Goal: Task Accomplishment & Management: Manage account settings

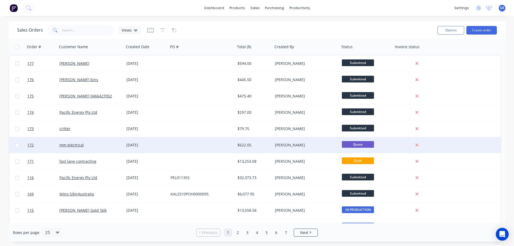
click at [98, 145] on div "mm electrical" at bounding box center [88, 144] width 59 height 5
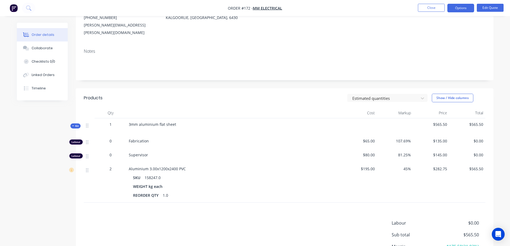
scroll to position [80, 0]
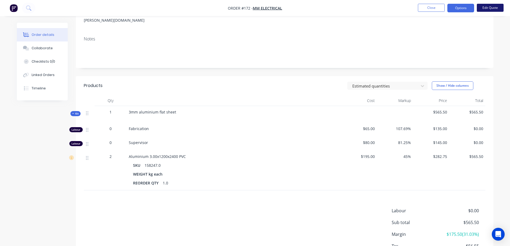
click at [489, 8] on button "Edit Quote" at bounding box center [490, 8] width 27 height 8
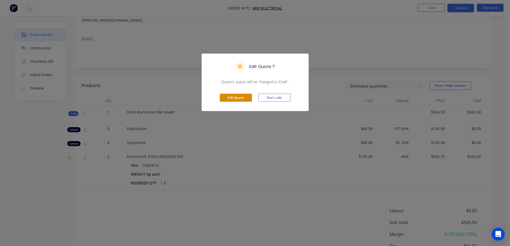
click at [230, 95] on button "Edit Quote" at bounding box center [236, 98] width 32 height 8
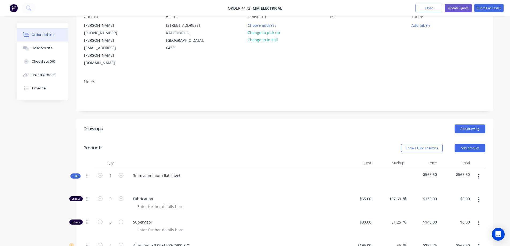
scroll to position [54, 0]
click at [472, 144] on button "Add product" at bounding box center [470, 148] width 31 height 9
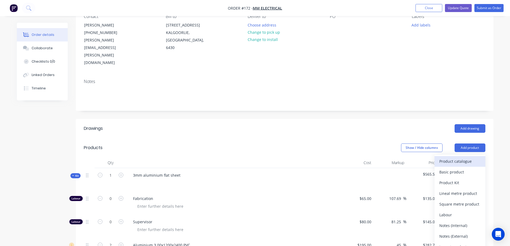
click at [459, 157] on div "Product catalogue" at bounding box center [459, 161] width 41 height 8
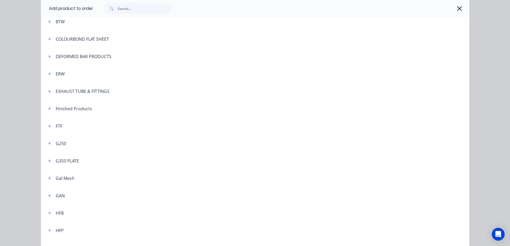
scroll to position [107, 0]
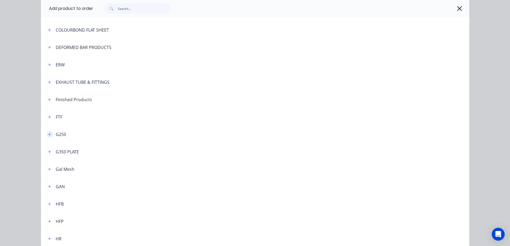
click at [48, 135] on icon "button" at bounding box center [49, 135] width 3 height 4
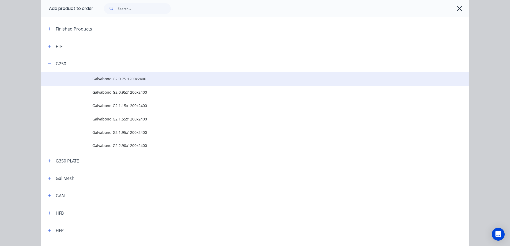
scroll to position [187, 0]
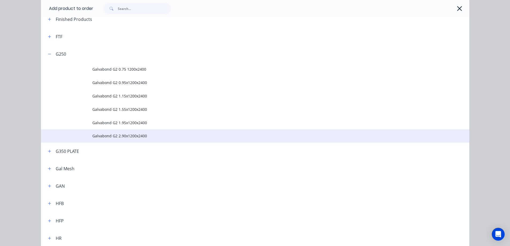
click at [116, 136] on span "Galvabond G2 2.90x1200x2400" at bounding box center [242, 136] width 301 height 6
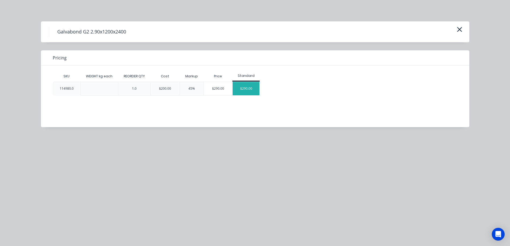
click at [250, 90] on div "$290.00" at bounding box center [246, 88] width 27 height 13
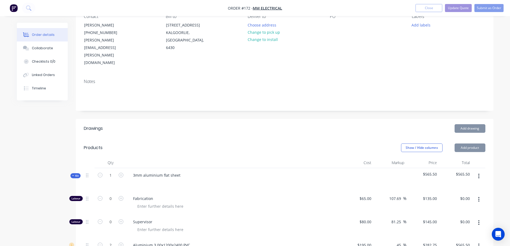
click at [269, 179] on div at bounding box center [234, 183] width 210 height 8
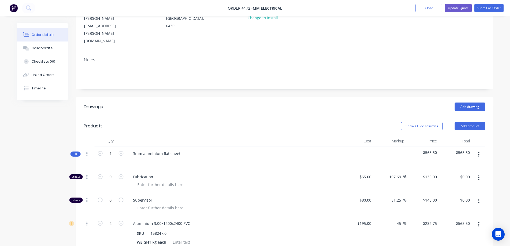
scroll to position [107, 0]
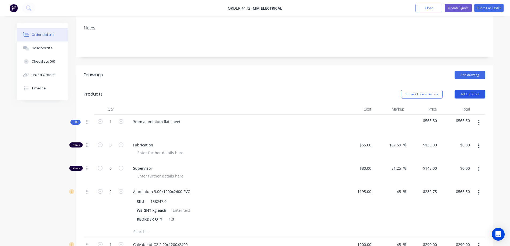
click at [468, 90] on button "Add product" at bounding box center [470, 94] width 31 height 9
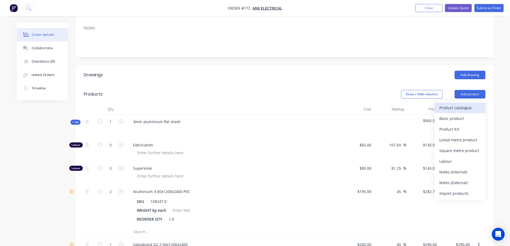
click at [454, 104] on div "Product catalogue" at bounding box center [459, 108] width 41 height 8
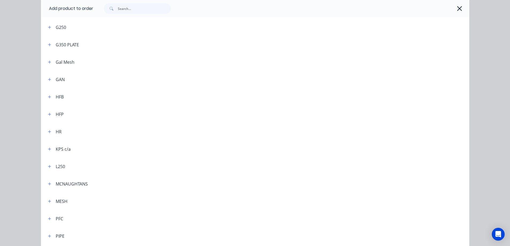
scroll to position [241, 0]
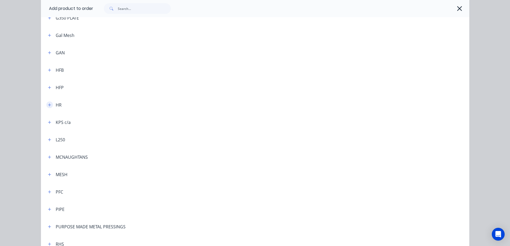
click at [48, 106] on icon "button" at bounding box center [49, 105] width 3 height 4
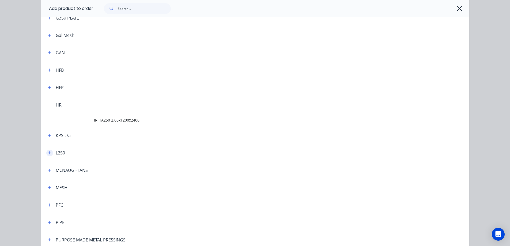
click at [48, 152] on icon "button" at bounding box center [49, 153] width 3 height 4
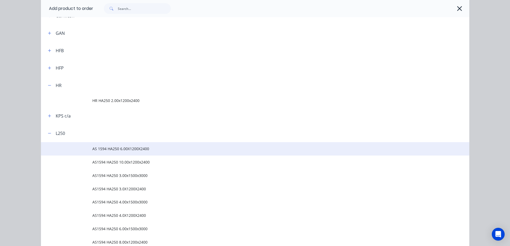
scroll to position [321, 0]
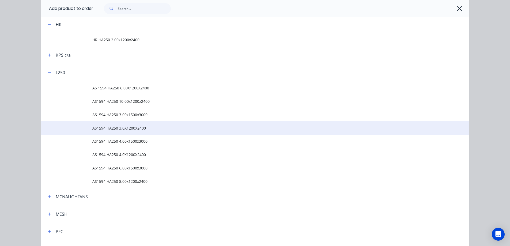
click at [123, 127] on span "AS1594 HA250 3.0X1200X2400" at bounding box center [242, 128] width 301 height 6
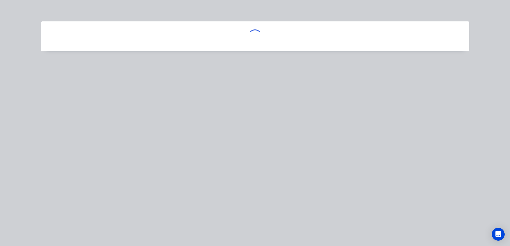
scroll to position [0, 0]
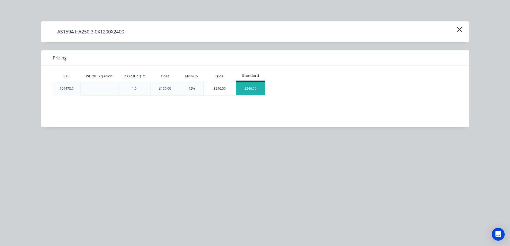
click at [254, 86] on div "$246.50" at bounding box center [250, 88] width 29 height 13
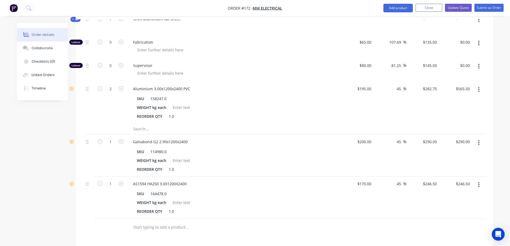
scroll to position [207, 0]
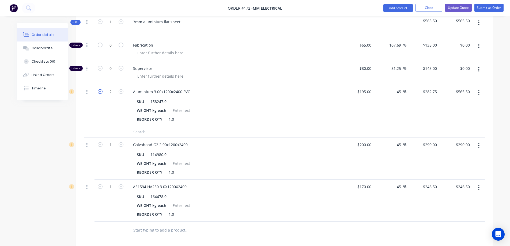
click at [100, 89] on icon "button" at bounding box center [100, 91] width 5 height 5
type input "1"
type input "$282.75"
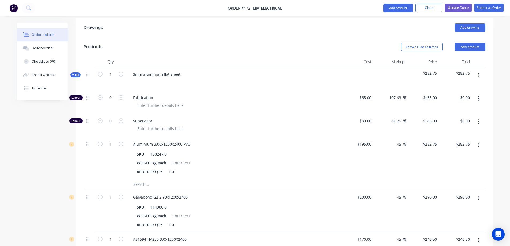
scroll to position [153, 0]
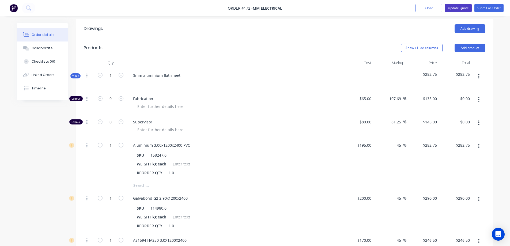
click at [457, 6] on button "Update Quote" at bounding box center [458, 8] width 27 height 8
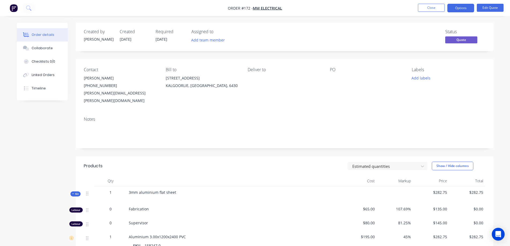
click at [337, 39] on div "Status Quote" at bounding box center [365, 37] width 240 height 16
click at [459, 8] on button "Options" at bounding box center [460, 8] width 27 height 9
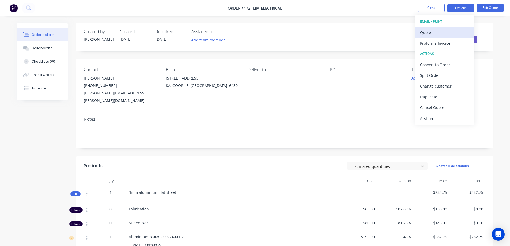
click at [441, 33] on div "Quote" at bounding box center [444, 33] width 49 height 8
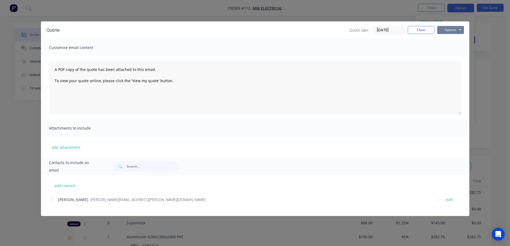
click at [447, 31] on button "Options" at bounding box center [450, 30] width 27 height 8
click at [451, 39] on button "Preview" at bounding box center [454, 39] width 34 height 9
click at [425, 31] on button "Close" at bounding box center [421, 30] width 27 height 8
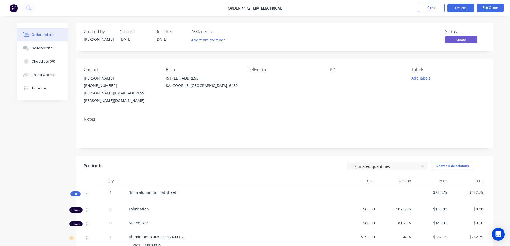
drag, startPoint x: 434, startPoint y: 27, endPoint x: 436, endPoint y: 25, distance: 2.8
click at [434, 27] on div "Created by [PERSON_NAME] [DATE] Required [DATE] Assigned to Add team member Sta…" at bounding box center [285, 37] width 418 height 28
click at [462, 8] on button "Options" at bounding box center [460, 8] width 27 height 9
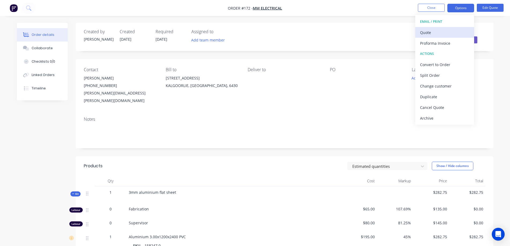
click at [439, 29] on div "Quote" at bounding box center [444, 33] width 49 height 8
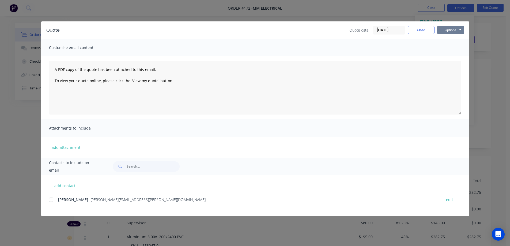
click at [447, 29] on button "Options" at bounding box center [450, 30] width 27 height 8
click at [447, 40] on button "Preview" at bounding box center [454, 39] width 34 height 9
click at [427, 31] on button "Close" at bounding box center [421, 30] width 27 height 8
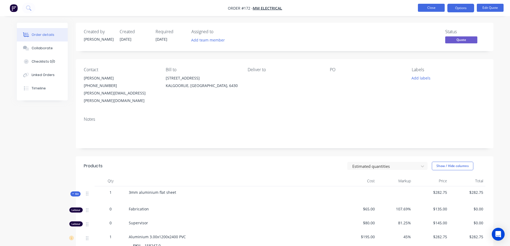
click at [428, 6] on button "Close" at bounding box center [431, 8] width 27 height 8
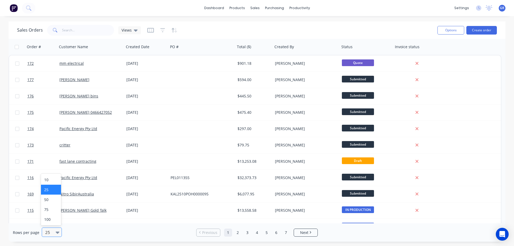
click at [57, 229] on icon at bounding box center [58, 232] width 4 height 6
click at [48, 217] on div "100" at bounding box center [51, 219] width 20 height 10
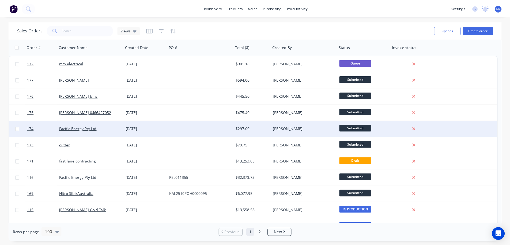
scroll to position [27, 0]
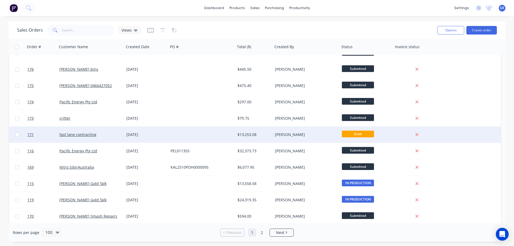
click at [166, 134] on div "[DATE]" at bounding box center [146, 135] width 44 height 16
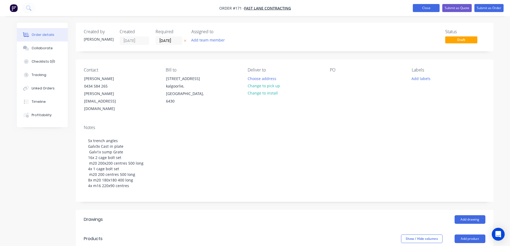
click at [420, 9] on button "Close" at bounding box center [426, 8] width 27 height 8
